Goal: Navigation & Orientation: Find specific page/section

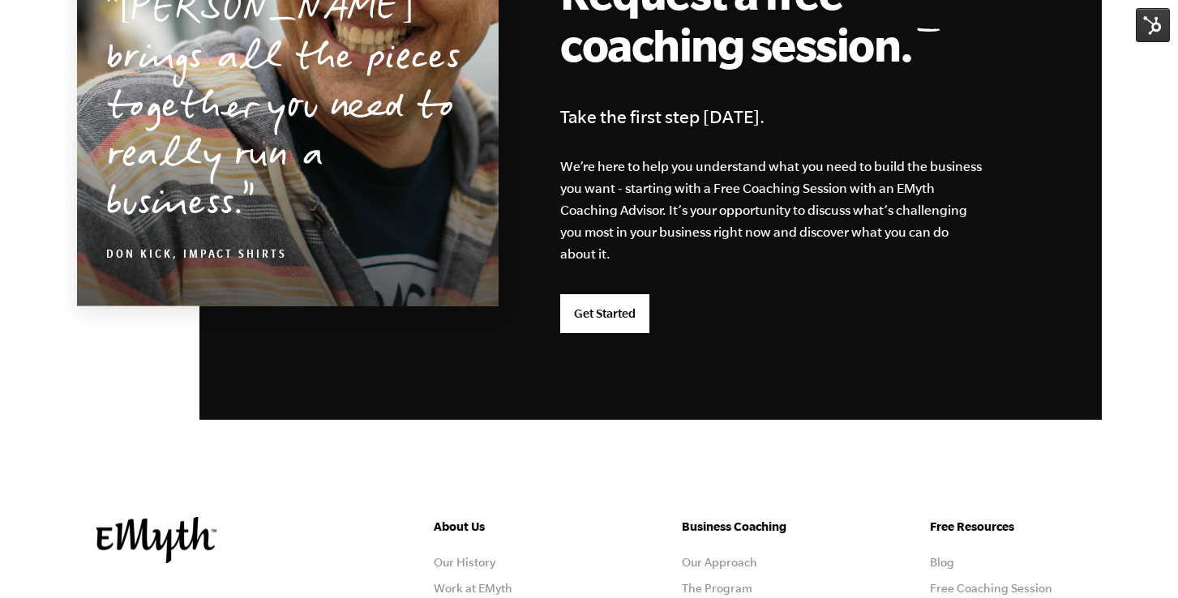
scroll to position [4399, 0]
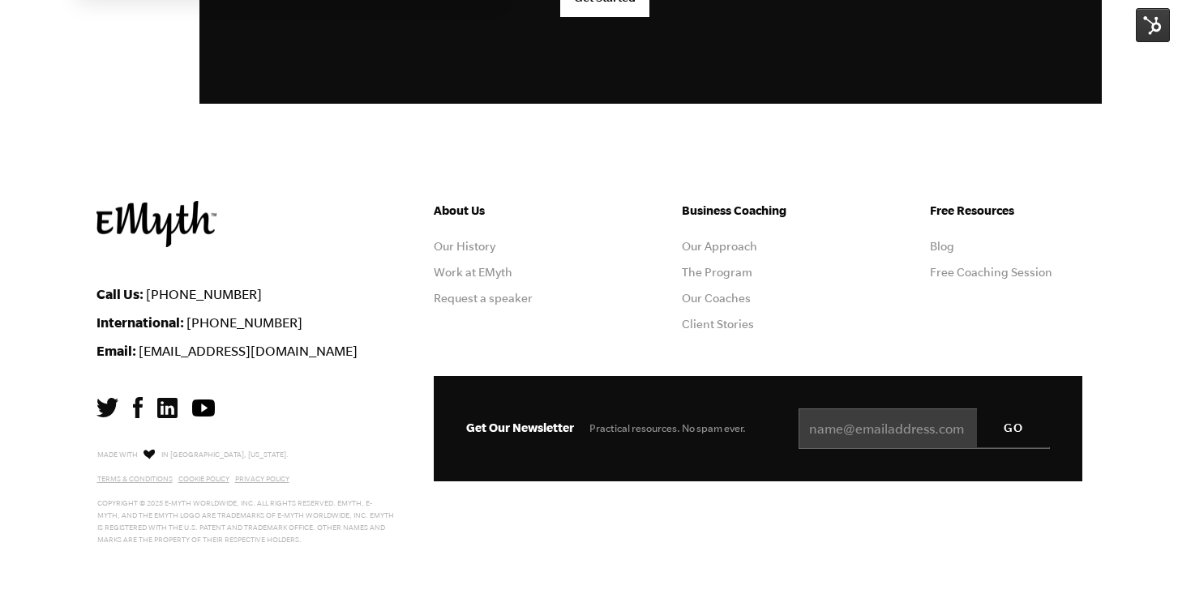
click at [208, 405] on img at bounding box center [203, 408] width 23 height 17
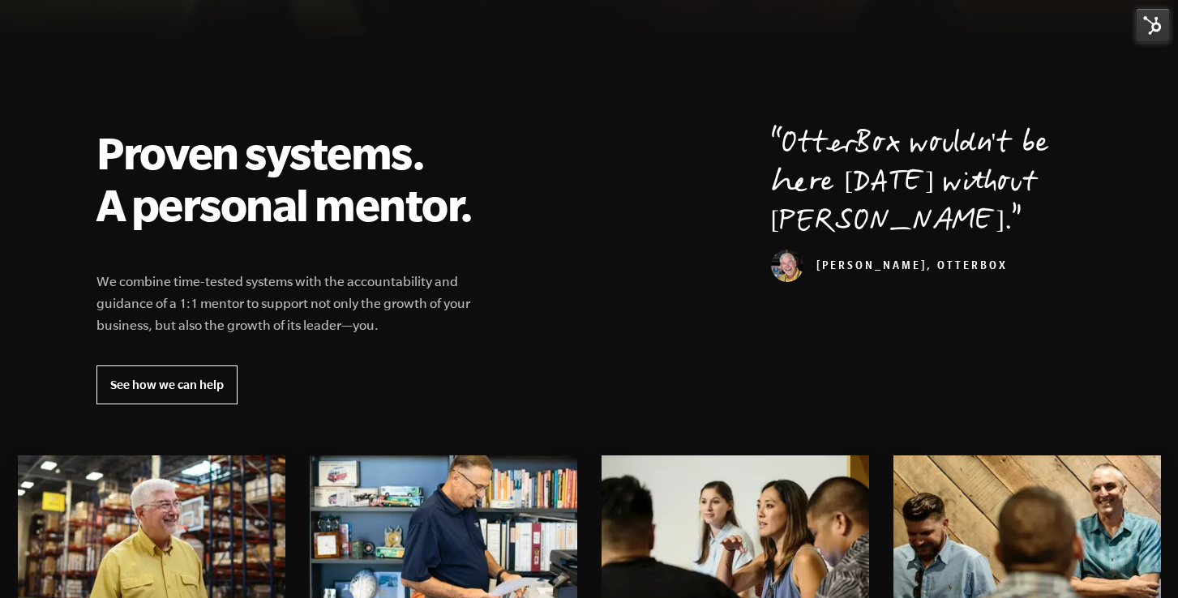
scroll to position [0, 0]
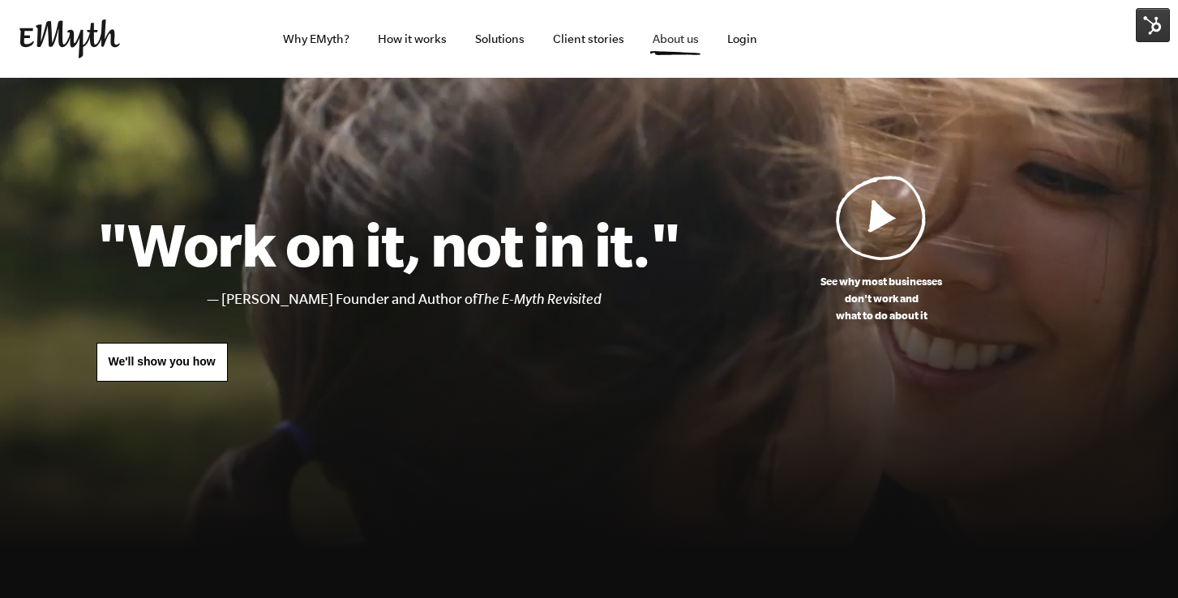
click at [654, 41] on link "About us" at bounding box center [676, 39] width 72 height 78
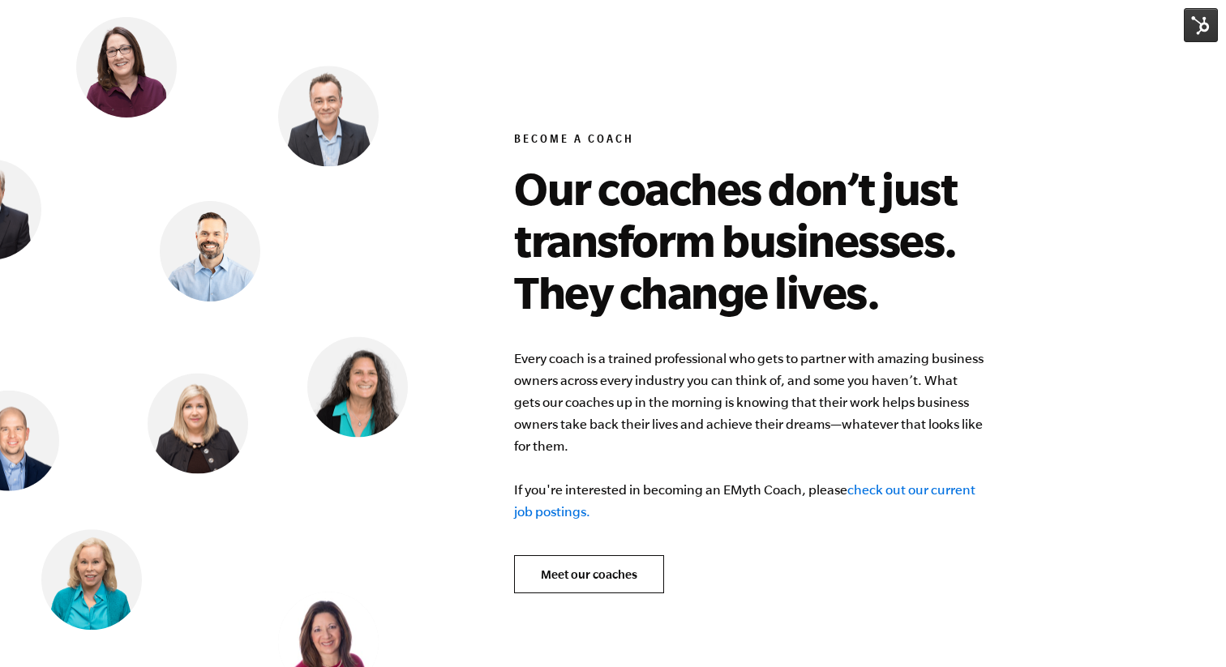
scroll to position [6195, 0]
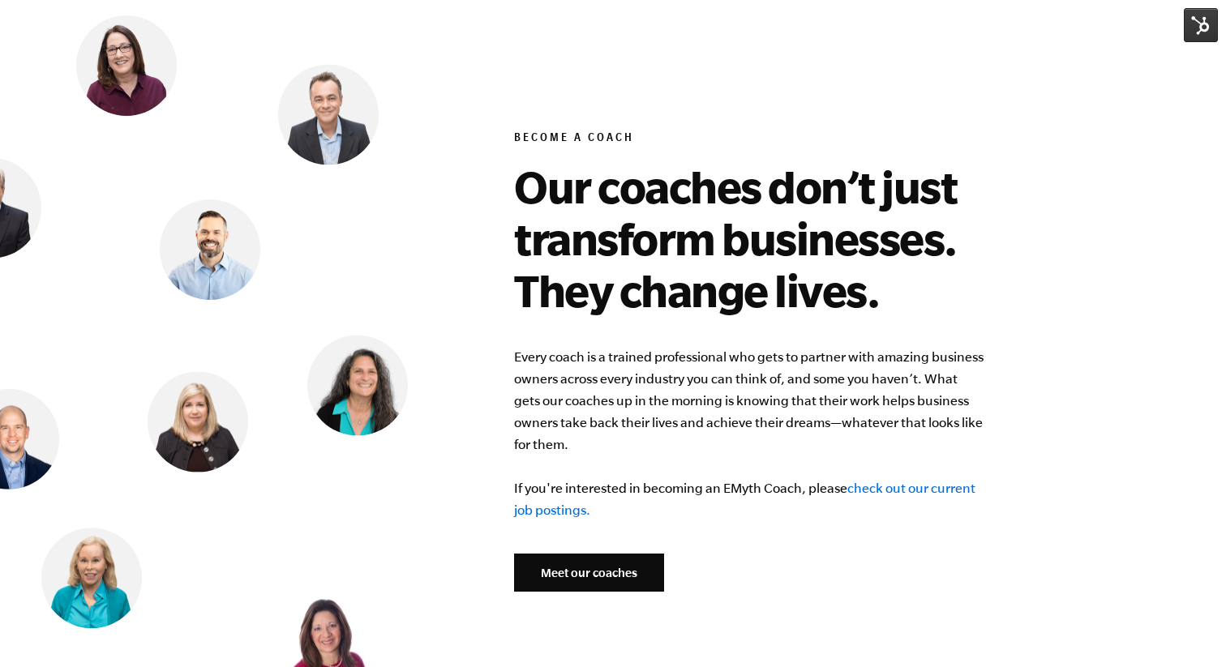
click at [566, 554] on link "Meet our coaches" at bounding box center [589, 573] width 150 height 39
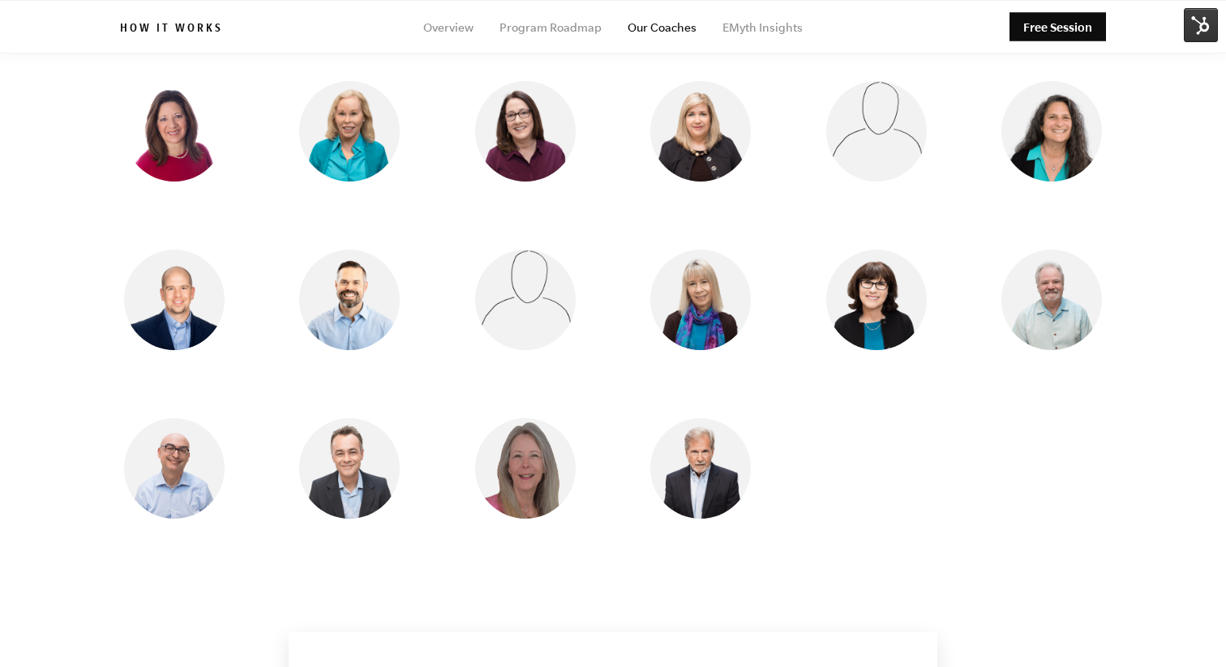
scroll to position [1351, 0]
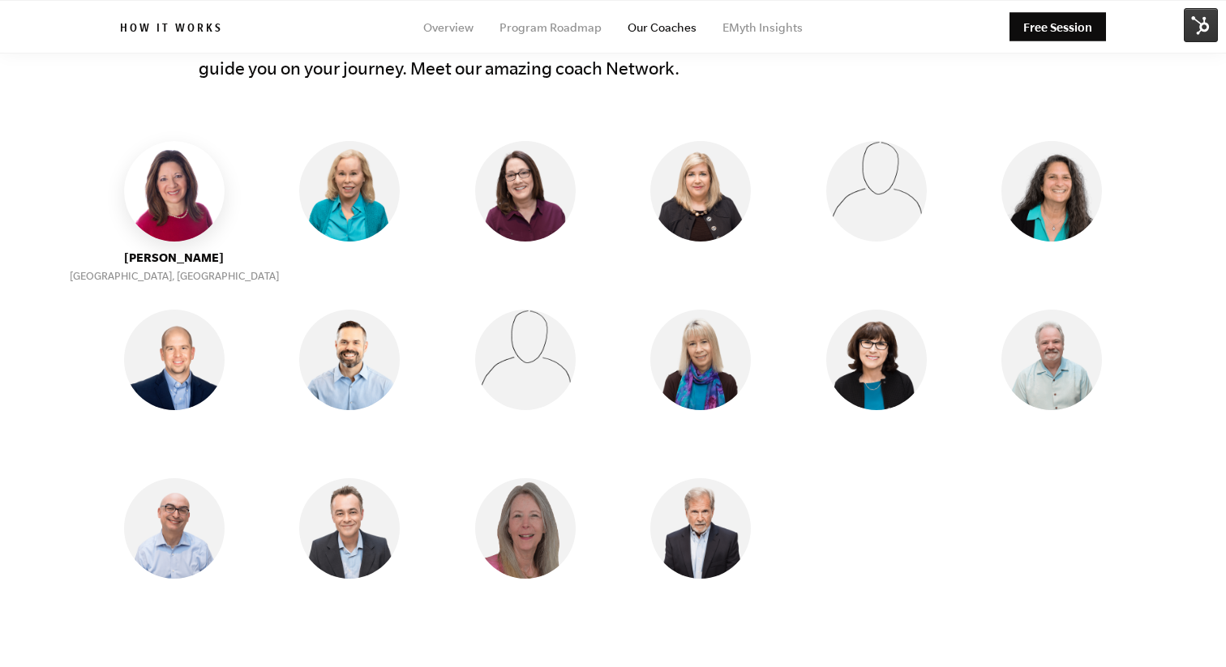
click at [172, 199] on img at bounding box center [174, 191] width 101 height 101
click at [169, 178] on img at bounding box center [174, 191] width 101 height 101
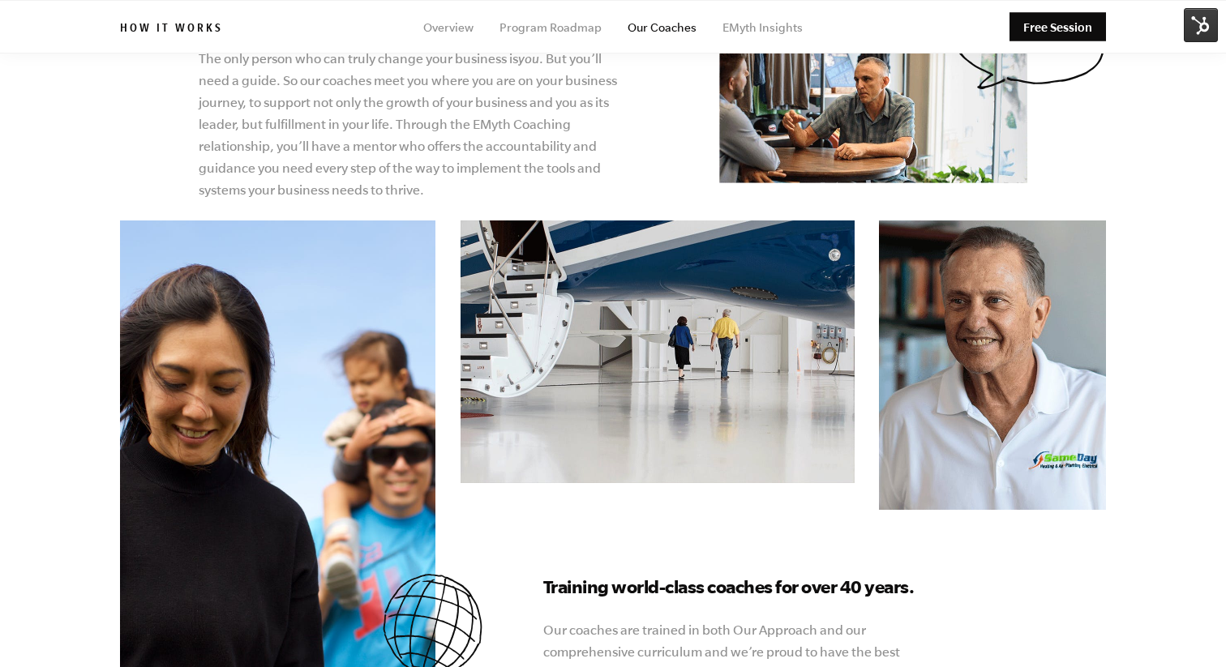
scroll to position [25, 0]
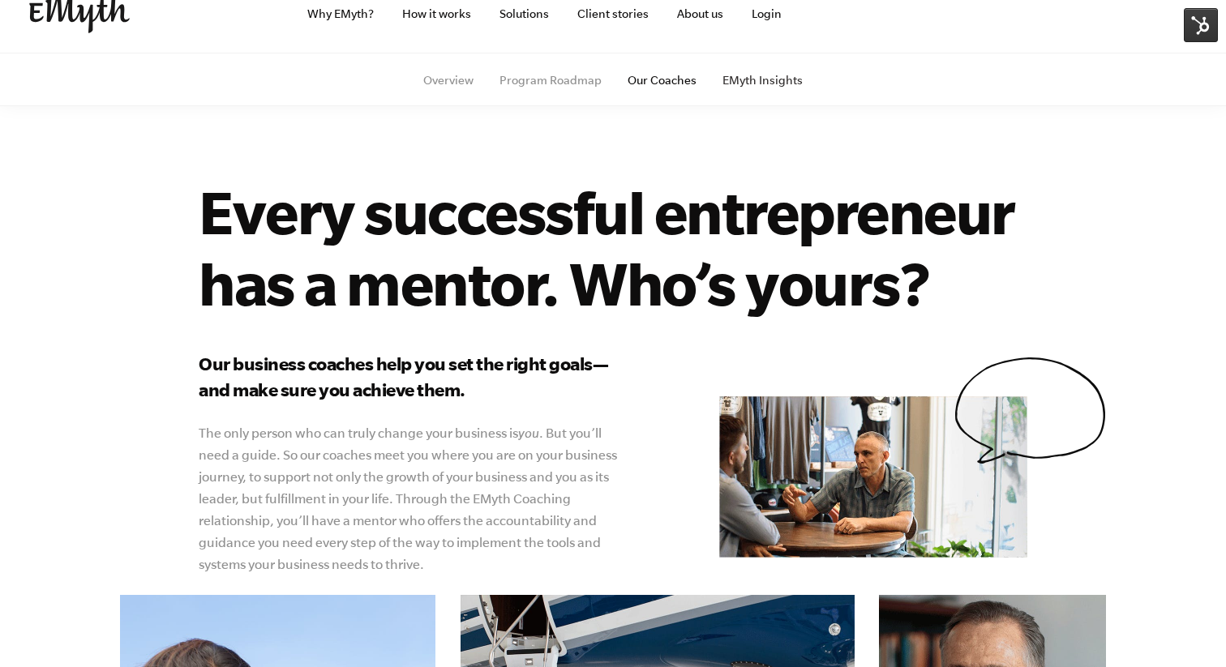
click at [773, 79] on link "EMyth Insights" at bounding box center [762, 80] width 80 height 13
